Goal: Information Seeking & Learning: Learn about a topic

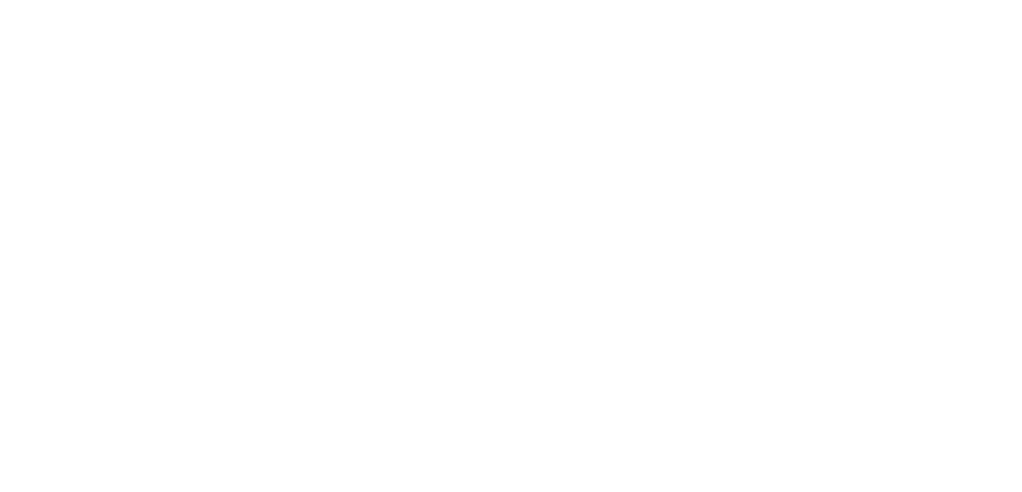
click at [638, 0] on html at bounding box center [511, 0] width 1022 height 0
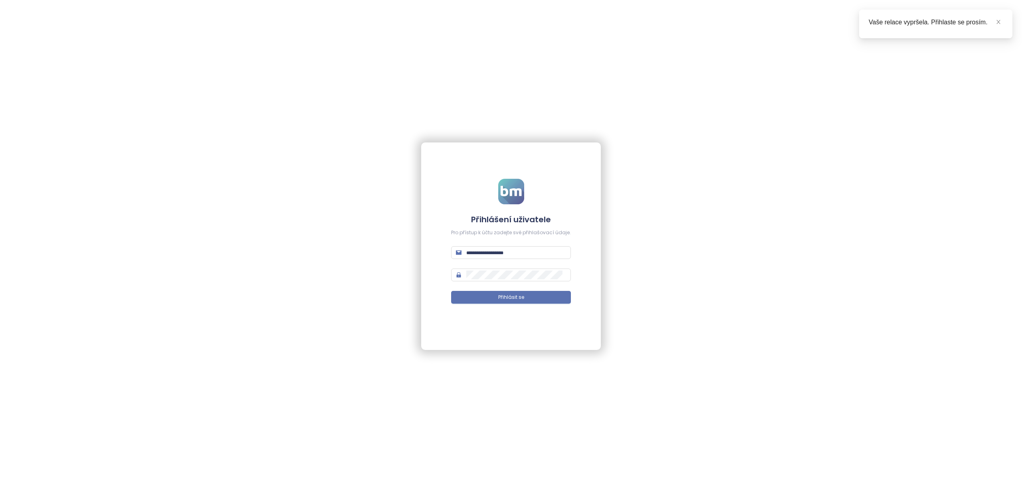
type input "**********"
click at [508, 300] on span "Přihlásit se" at bounding box center [511, 298] width 26 height 8
click at [996, 22] on icon "close" at bounding box center [998, 22] width 6 height 6
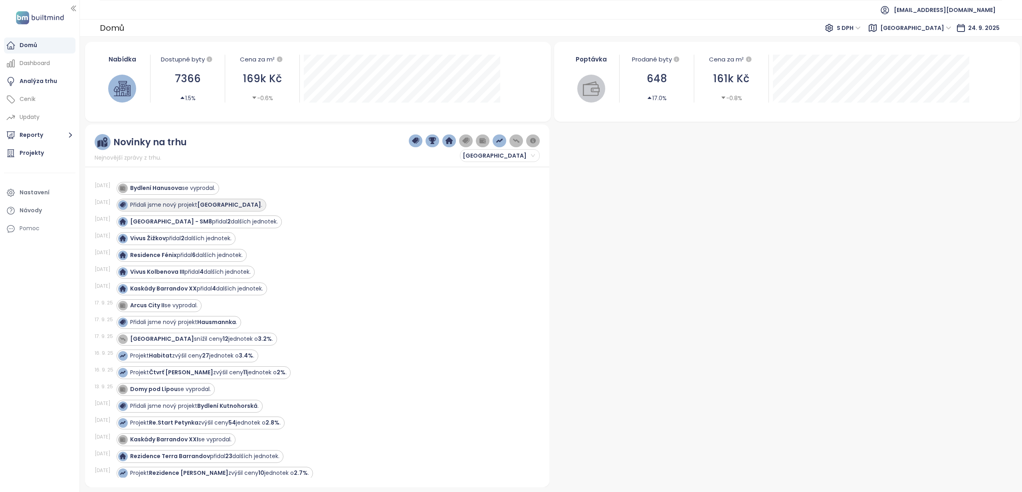
drag, startPoint x: 0, startPoint y: 0, endPoint x: 240, endPoint y: 208, distance: 317.1
click at [240, 208] on strong "Elysian Gardens Residence" at bounding box center [229, 205] width 64 height 8
click at [238, 206] on strong "Elysian Gardens Residence" at bounding box center [229, 205] width 64 height 8
click at [36, 97] on div "Ceník" at bounding box center [39, 99] width 71 height 16
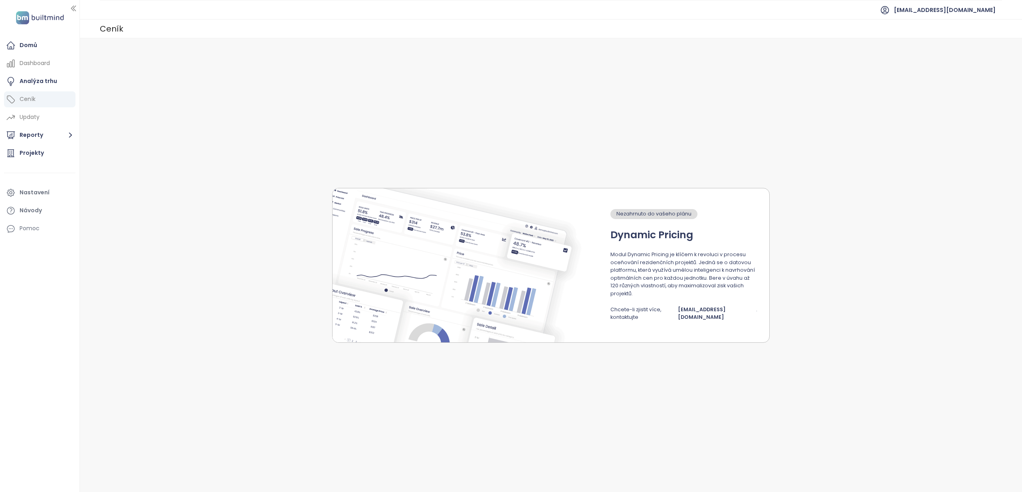
drag, startPoint x: 240, startPoint y: 208, endPoint x: 28, endPoint y: 101, distance: 237.2
click at [28, 101] on div "Ceník" at bounding box center [28, 99] width 16 height 10
click at [33, 91] on div "Ceník" at bounding box center [39, 99] width 71 height 16
click at [35, 99] on div "Ceník" at bounding box center [28, 99] width 16 height 10
click at [40, 135] on button "Reporty" at bounding box center [39, 135] width 71 height 16
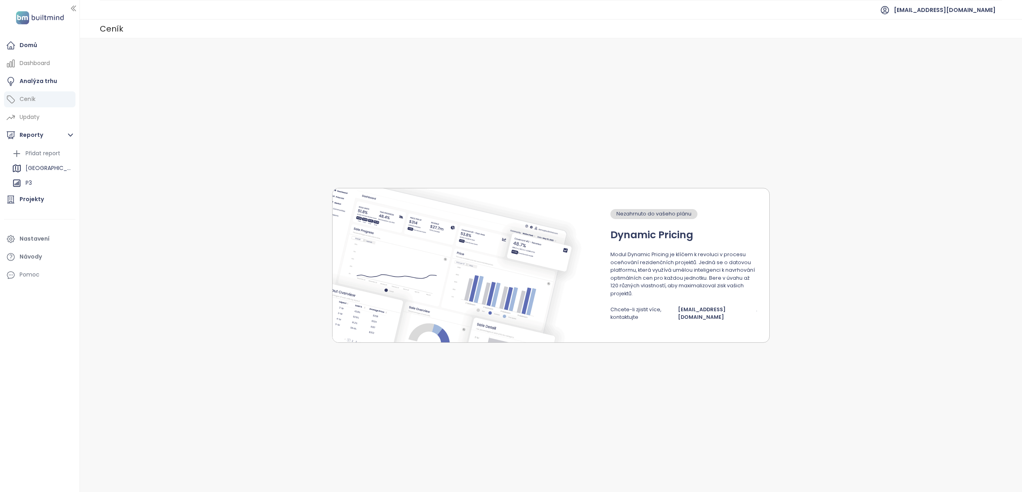
click at [36, 200] on div "Projekty" at bounding box center [32, 199] width 24 height 10
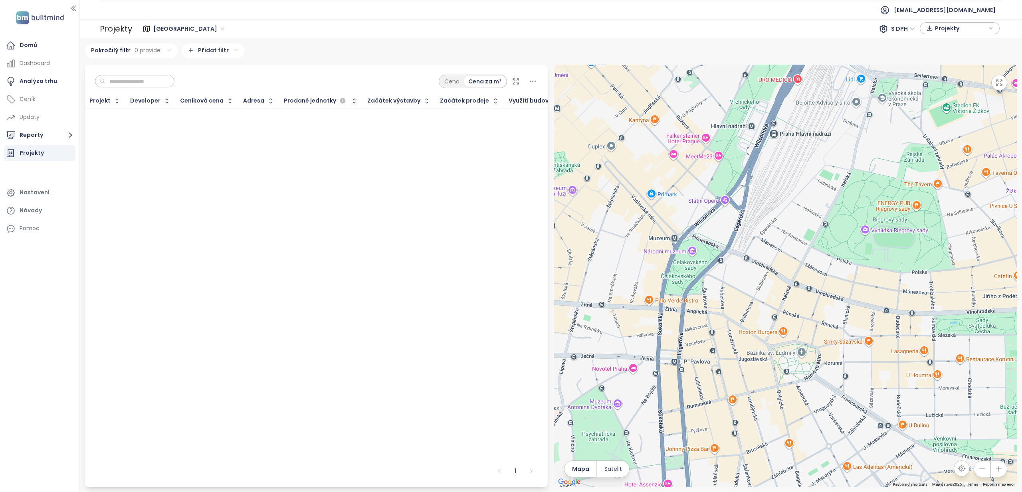
drag, startPoint x: 33, startPoint y: 91, endPoint x: 711, endPoint y: 249, distance: 696.8
click at [711, 249] on div at bounding box center [785, 276] width 463 height 423
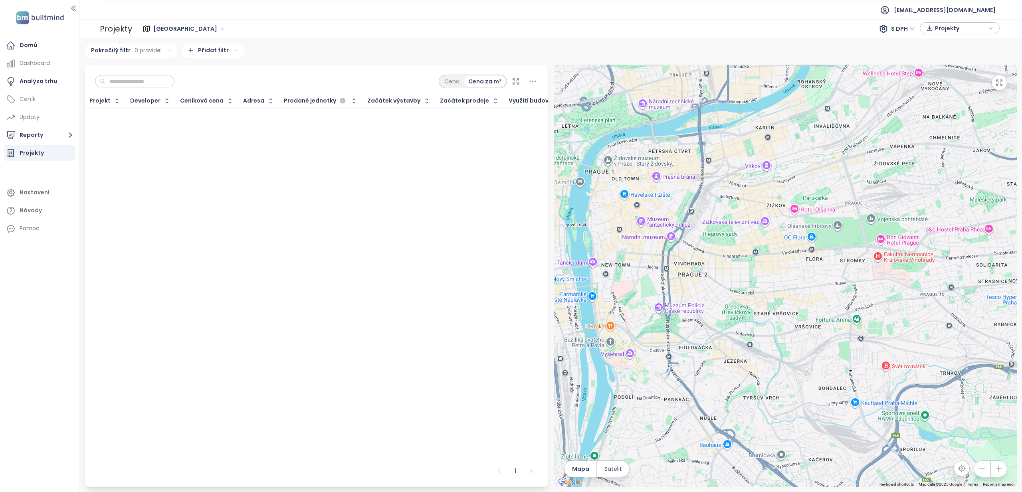
click at [29, 52] on div "Domů" at bounding box center [39, 46] width 71 height 16
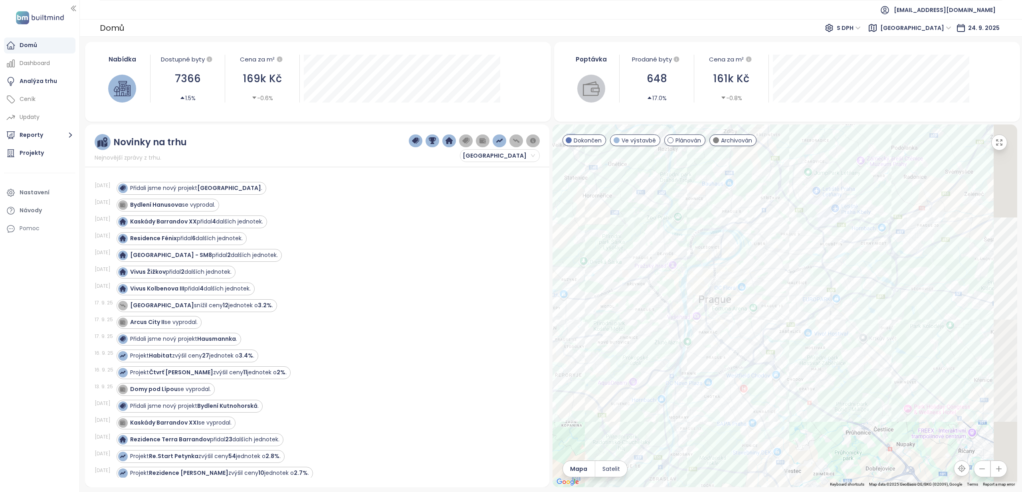
drag, startPoint x: 711, startPoint y: 249, endPoint x: 735, endPoint y: 266, distance: 29.1
click at [735, 266] on div at bounding box center [784, 306] width 464 height 363
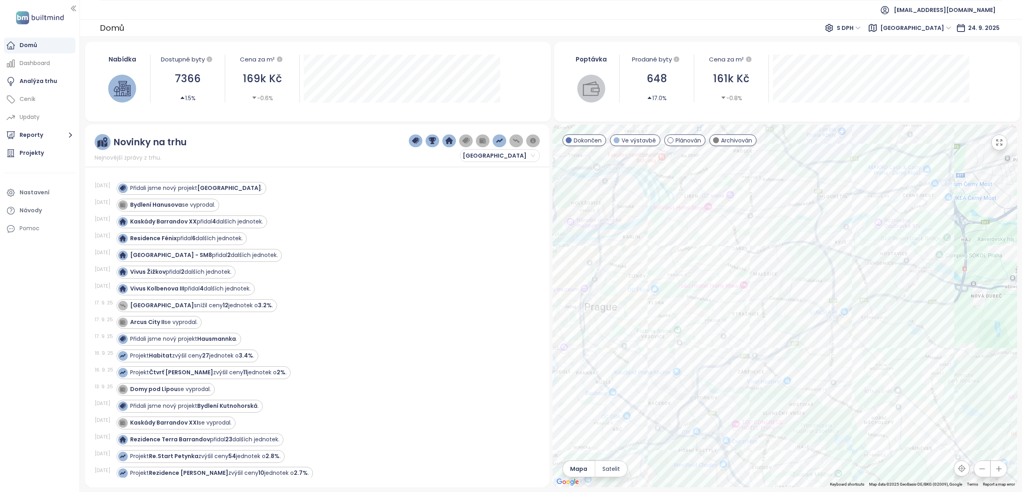
click at [583, 143] on span "Dokončen" at bounding box center [587, 140] width 28 height 9
click at [686, 140] on span "Plánován" at bounding box center [688, 140] width 26 height 9
click at [738, 142] on span "Archivován" at bounding box center [736, 140] width 31 height 9
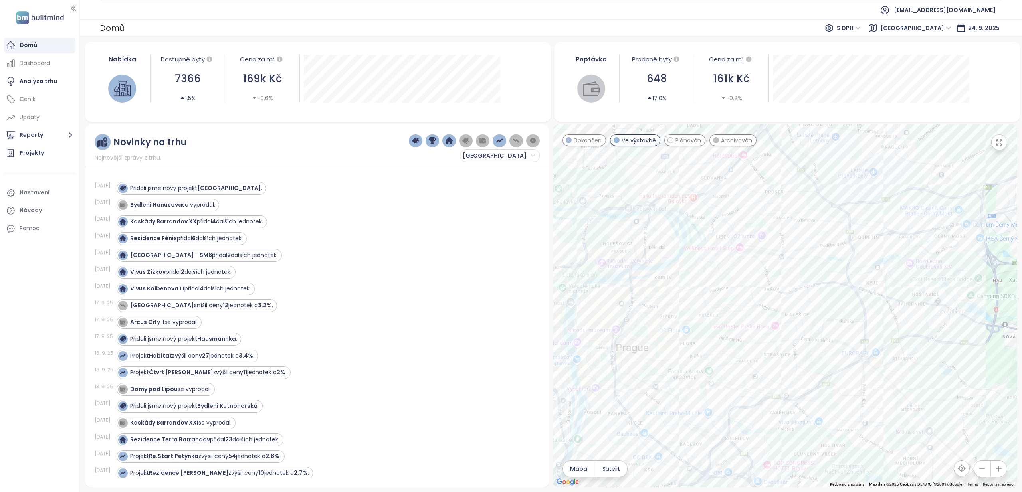
drag, startPoint x: 735, startPoint y: 266, endPoint x: 840, endPoint y: 262, distance: 105.0
click at [840, 262] on div at bounding box center [784, 306] width 464 height 363
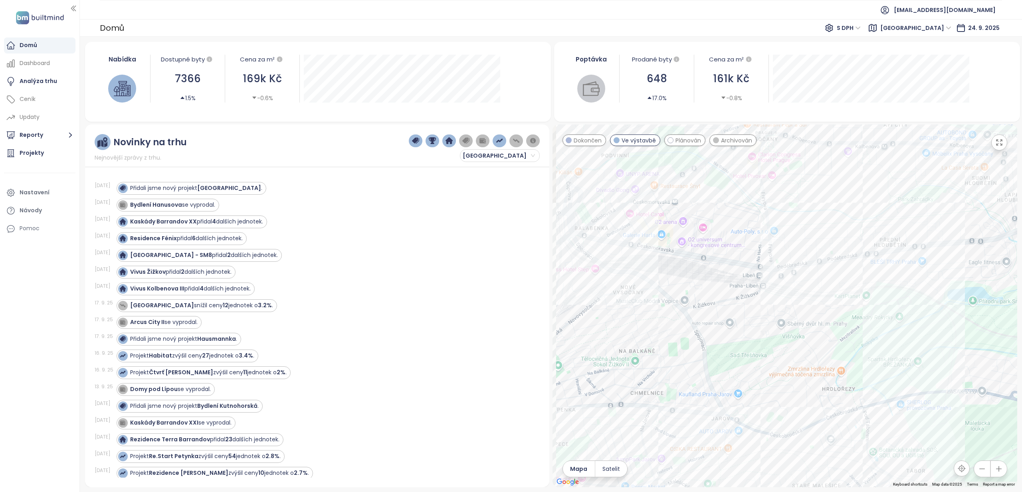
drag, startPoint x: 840, startPoint y: 262, endPoint x: 897, endPoint y: 248, distance: 58.8
click at [897, 248] on div at bounding box center [784, 306] width 464 height 363
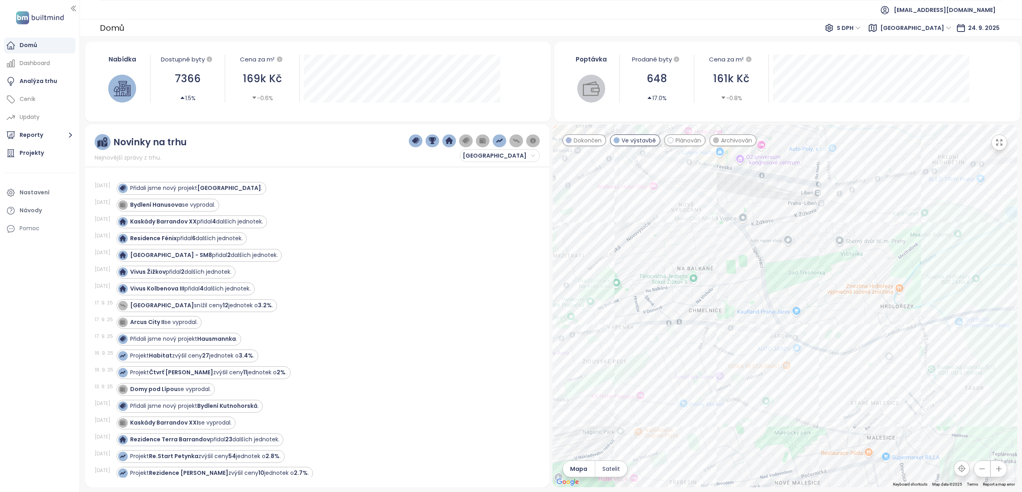
drag, startPoint x: 897, startPoint y: 248, endPoint x: 827, endPoint y: 228, distance: 72.1
click at [827, 228] on div at bounding box center [784, 306] width 464 height 363
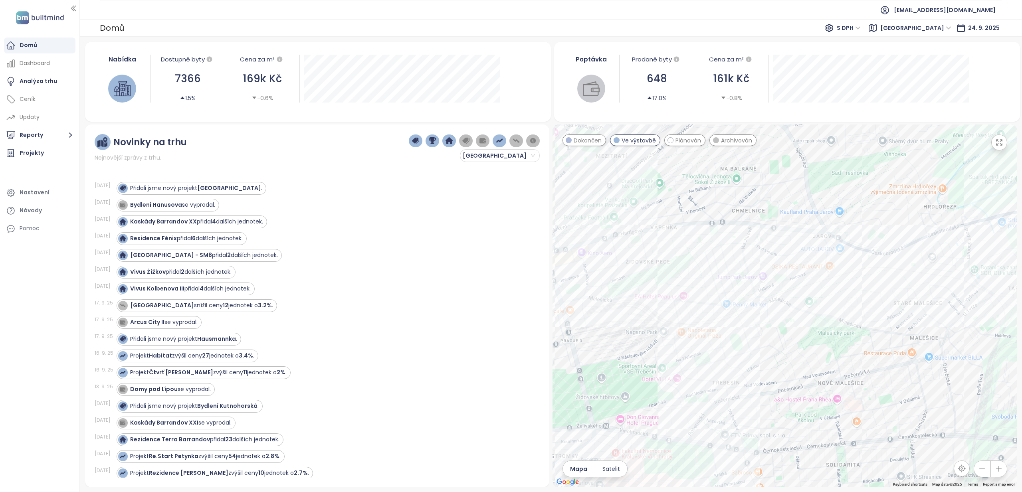
drag, startPoint x: 827, startPoint y: 228, endPoint x: 864, endPoint y: 241, distance: 38.6
click at [864, 241] on div at bounding box center [784, 306] width 464 height 363
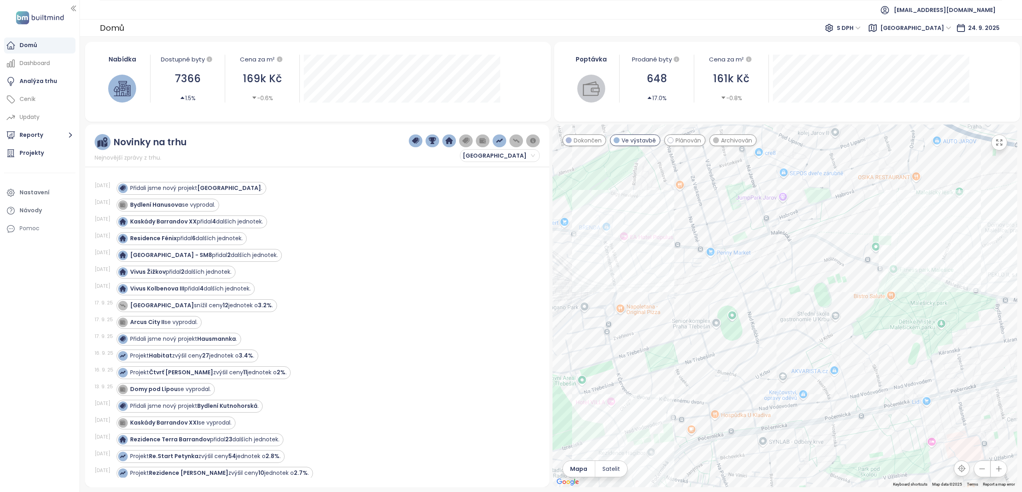
drag, startPoint x: 864, startPoint y: 241, endPoint x: 877, endPoint y: 257, distance: 20.1
click at [877, 257] on div at bounding box center [784, 306] width 464 height 363
click at [678, 145] on div "Plánován" at bounding box center [685, 140] width 42 height 12
click at [679, 144] on span "Plánován" at bounding box center [688, 140] width 26 height 9
click at [680, 144] on span "Plánován" at bounding box center [688, 140] width 26 height 9
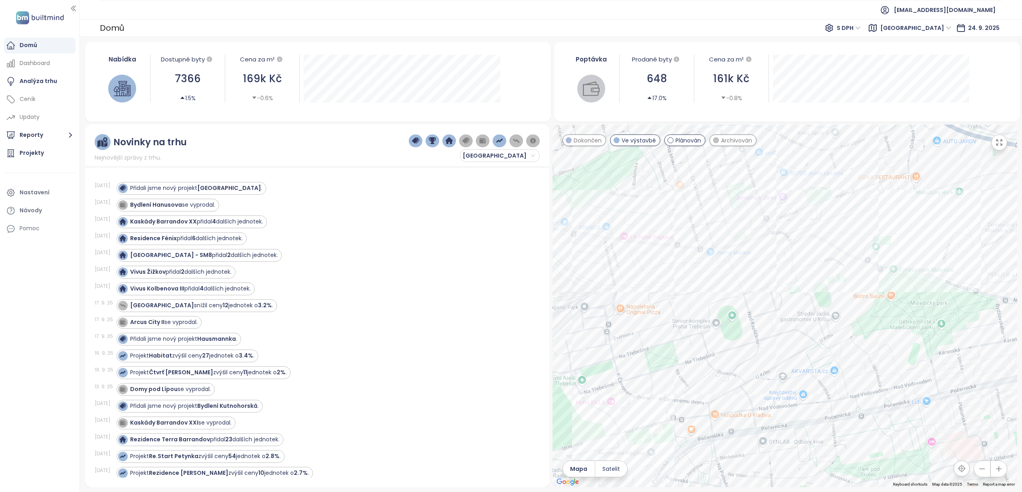
drag, startPoint x: 877, startPoint y: 257, endPoint x: 777, endPoint y: 177, distance: 127.2
click at [777, 177] on div at bounding box center [784, 306] width 464 height 363
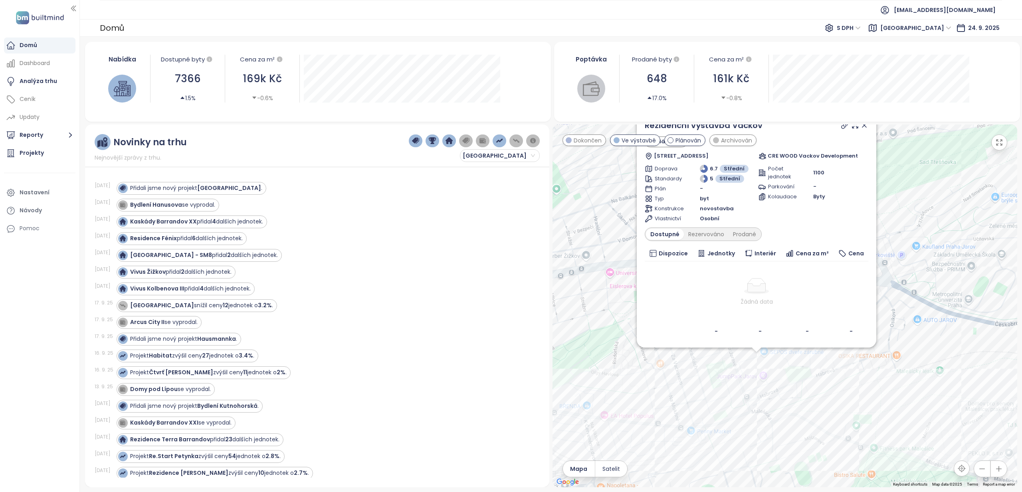
drag, startPoint x: 777, startPoint y: 177, endPoint x: 912, endPoint y: 306, distance: 186.3
click at [912, 306] on div "Rezidenční výstavba Vackov Plánován Na Jarově 2425/4, 130 00 Praha 3, Czechia C…" at bounding box center [784, 306] width 464 height 363
click at [866, 127] on icon at bounding box center [864, 125] width 4 height 4
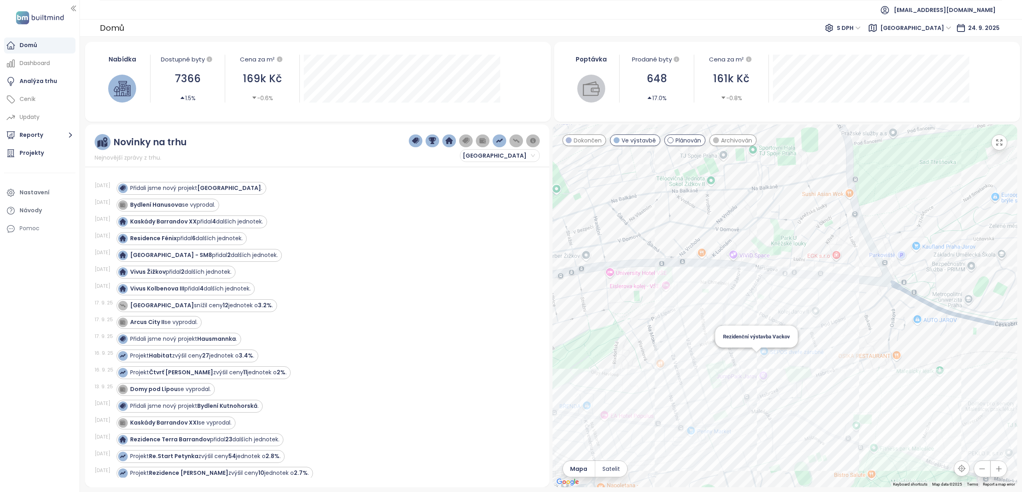
click at [756, 362] on div "Rezidenční výstavba Vackov" at bounding box center [784, 306] width 464 height 363
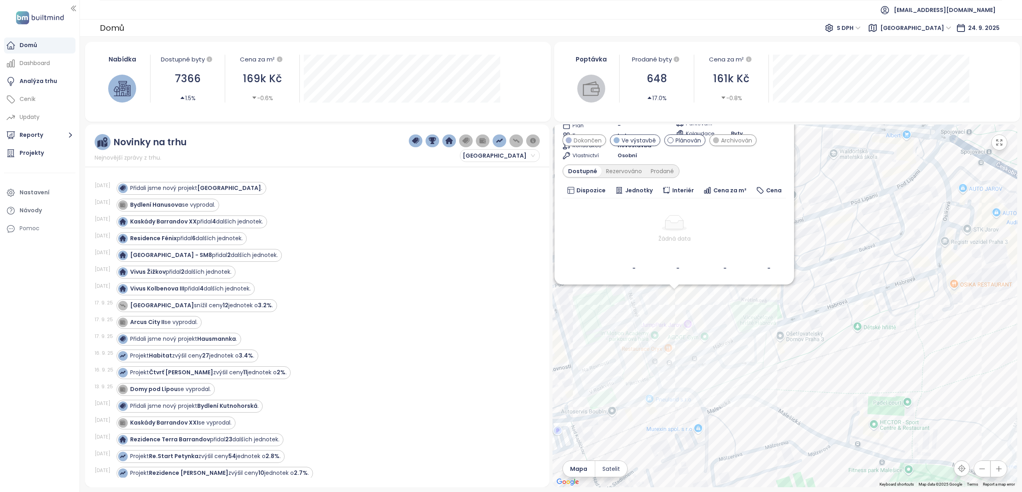
click at [992, 144] on button "button" at bounding box center [999, 142] width 16 height 16
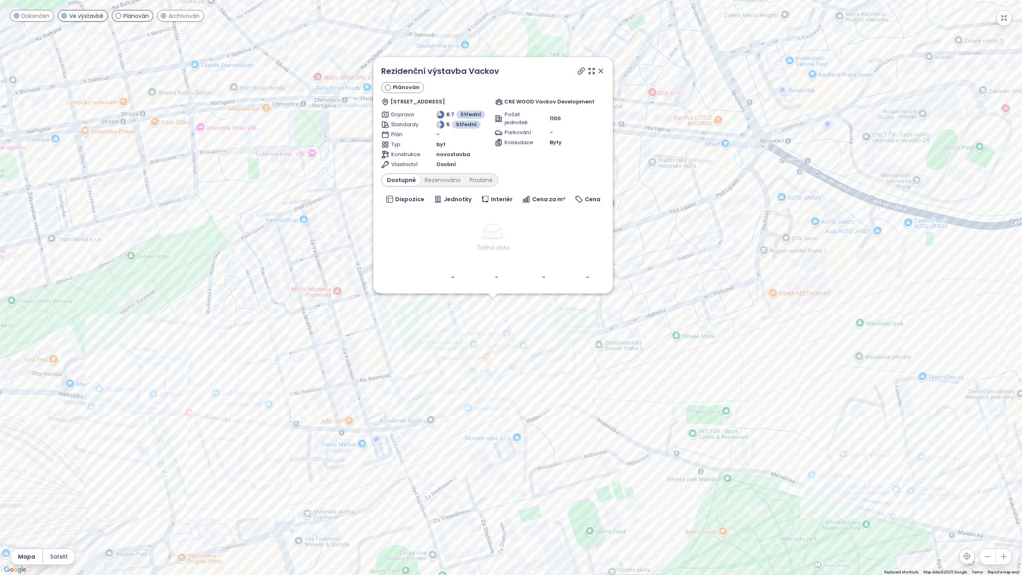
drag, startPoint x: 993, startPoint y: 200, endPoint x: 592, endPoint y: 354, distance: 430.1
click at [592, 354] on div "Rezidenční výstavba Vackov Plánován Na Jarově 2425/4, 130 00 Praha 3, Czechia C…" at bounding box center [511, 287] width 1022 height 575
click at [602, 74] on icon at bounding box center [601, 71] width 8 height 8
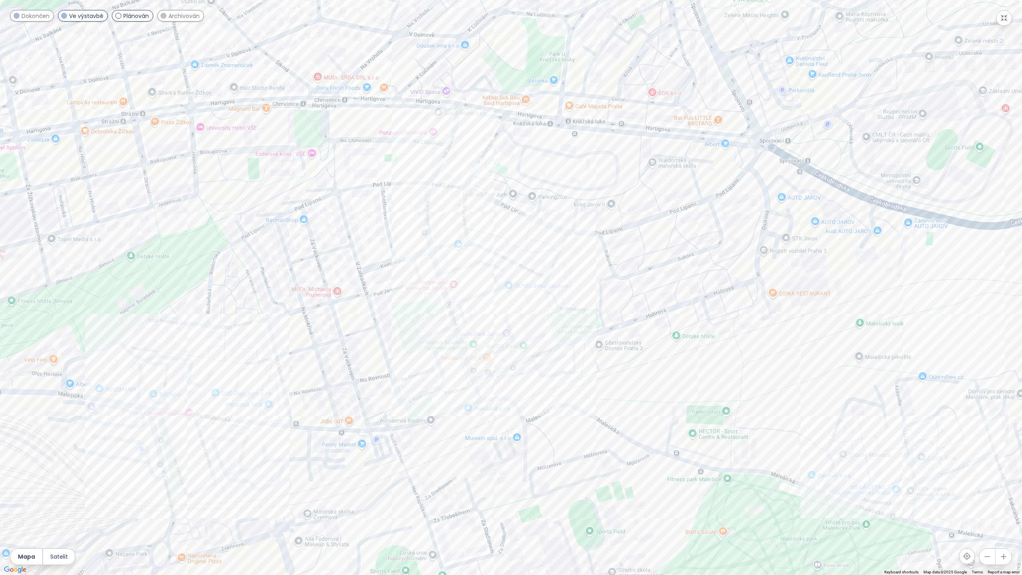
drag, startPoint x: 592, startPoint y: 354, endPoint x: 439, endPoint y: 175, distance: 235.2
click at [439, 175] on div at bounding box center [511, 287] width 1022 height 575
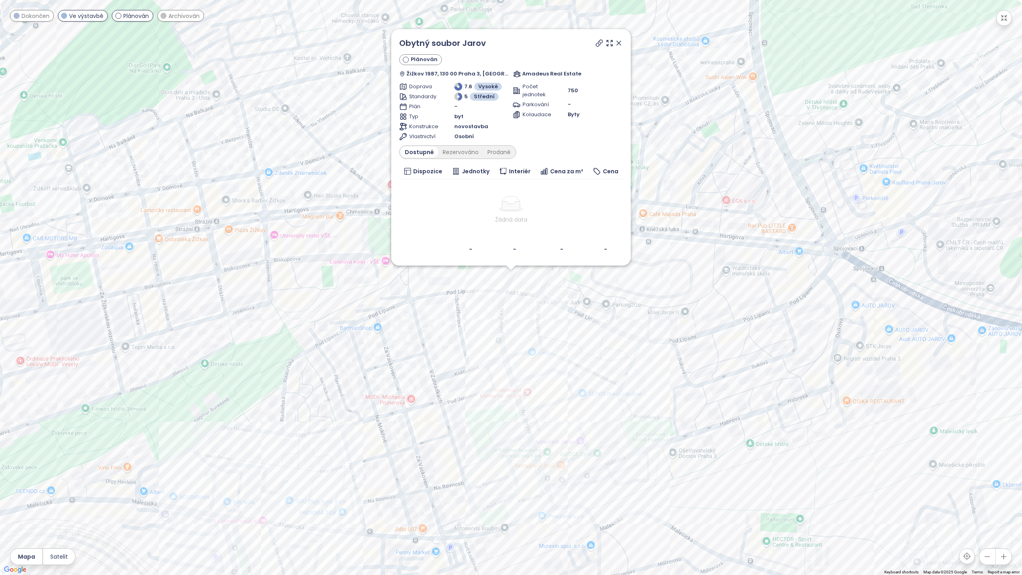
click at [621, 44] on icon at bounding box center [619, 43] width 8 height 8
